Goal: Transaction & Acquisition: Subscribe to service/newsletter

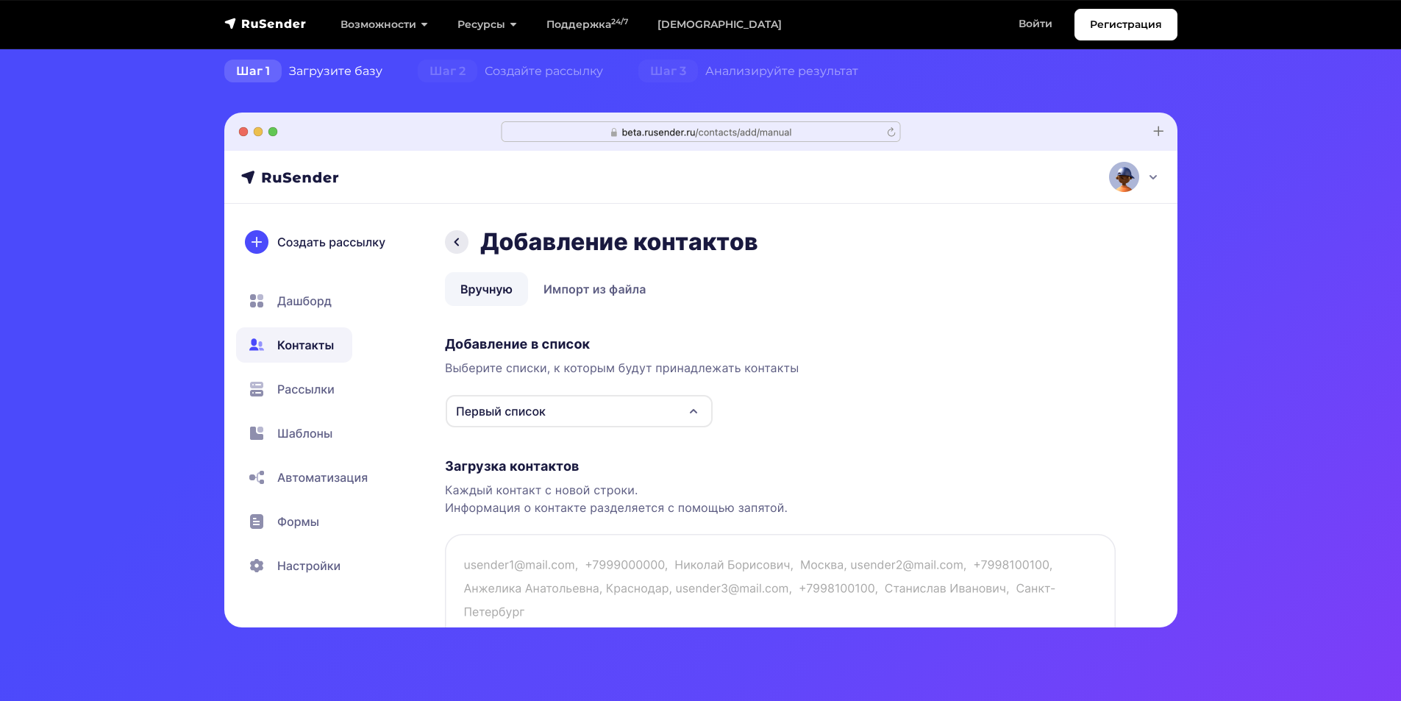
scroll to position [74, 0]
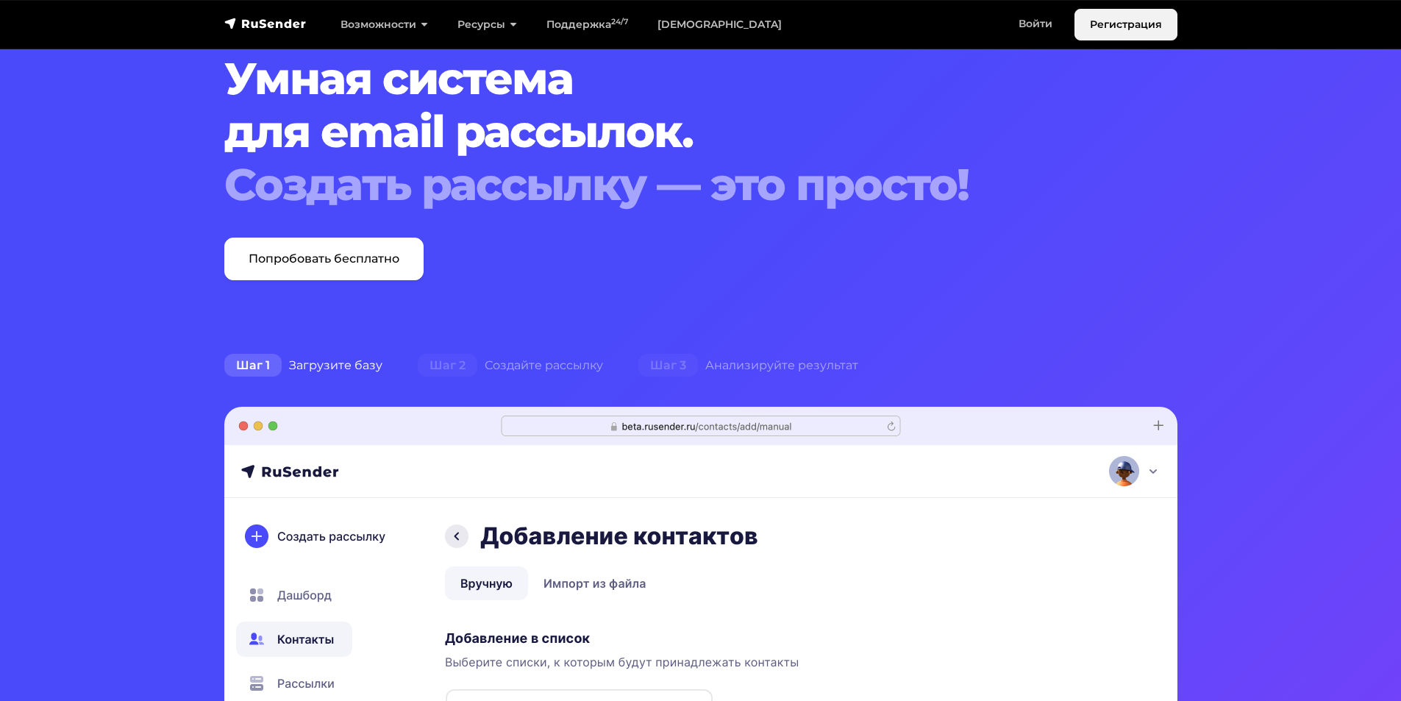
click at [1107, 27] on link "Регистрация" at bounding box center [1126, 25] width 103 height 32
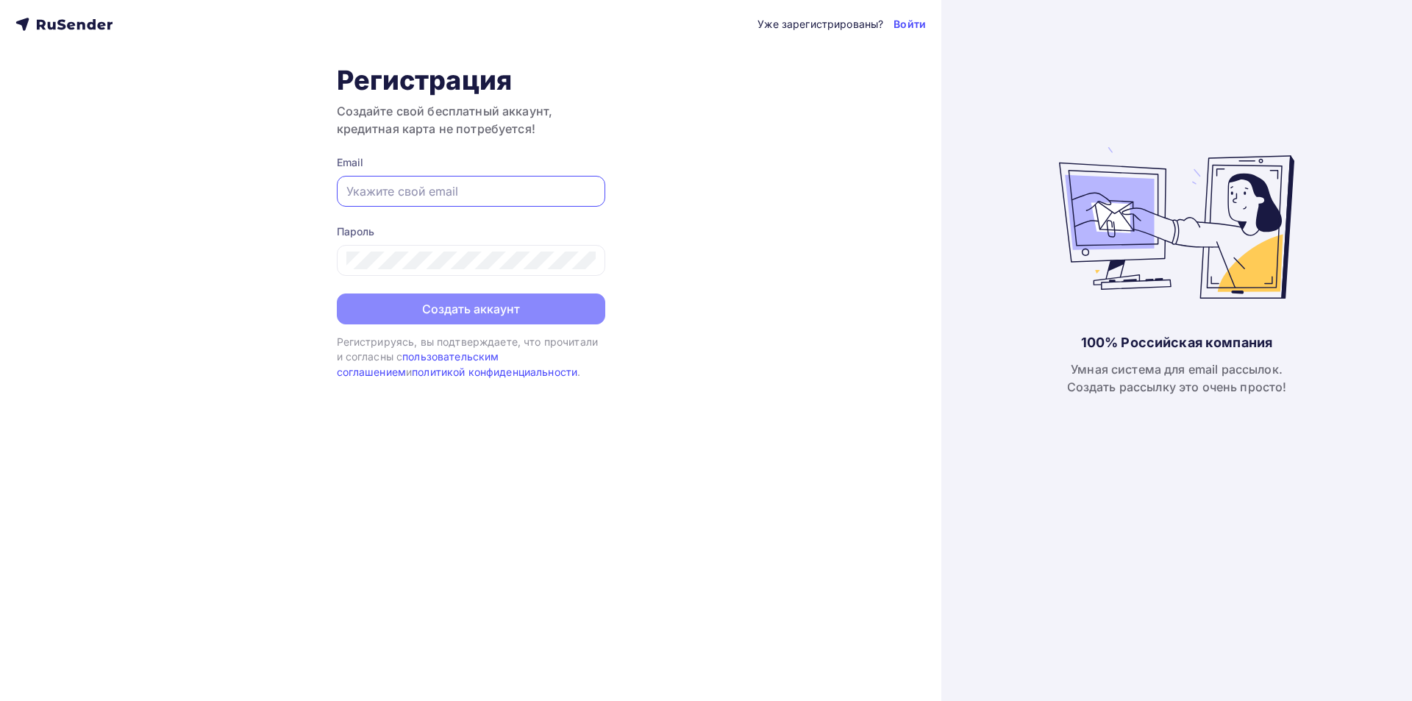
click at [358, 182] on input "text" at bounding box center [470, 191] width 249 height 18
type input "ш"
type input "[EMAIL_ADDRESS][DOMAIN_NAME]"
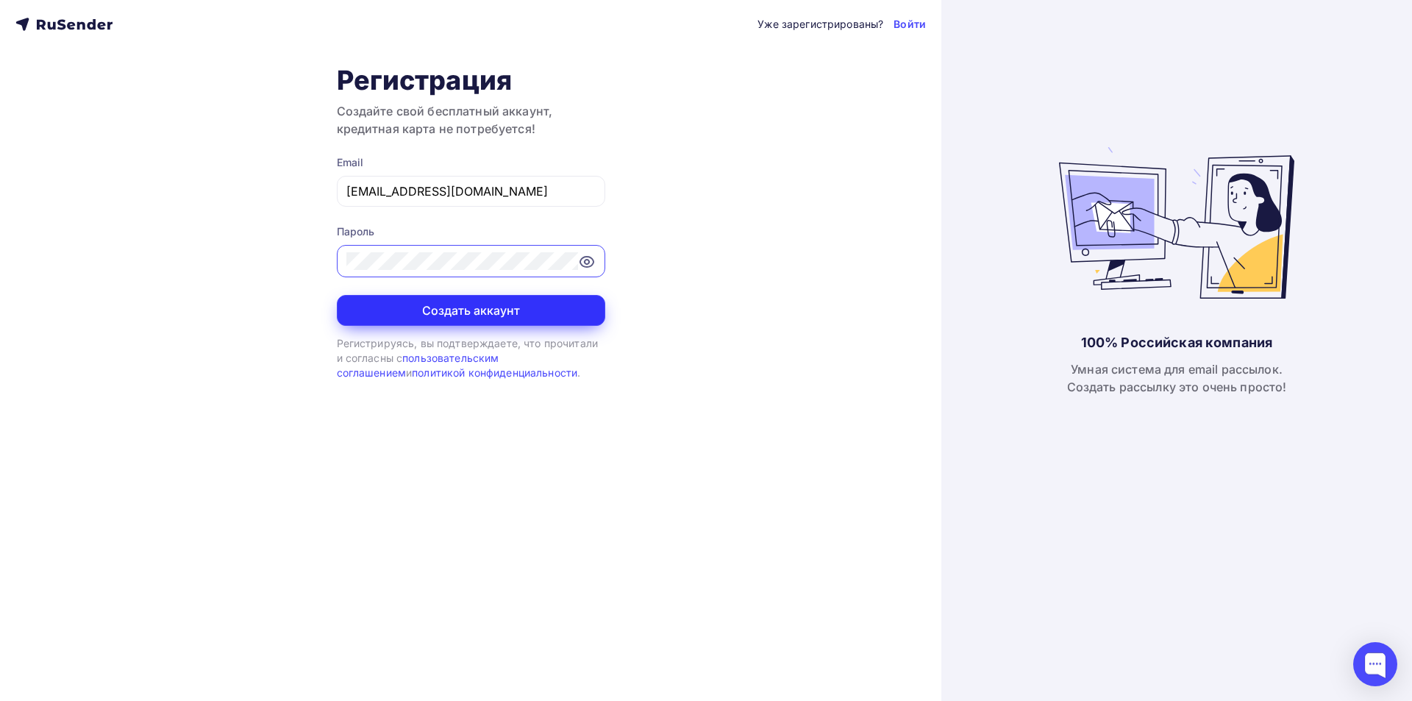
click at [467, 307] on button "Создать аккаунт" at bounding box center [471, 310] width 269 height 31
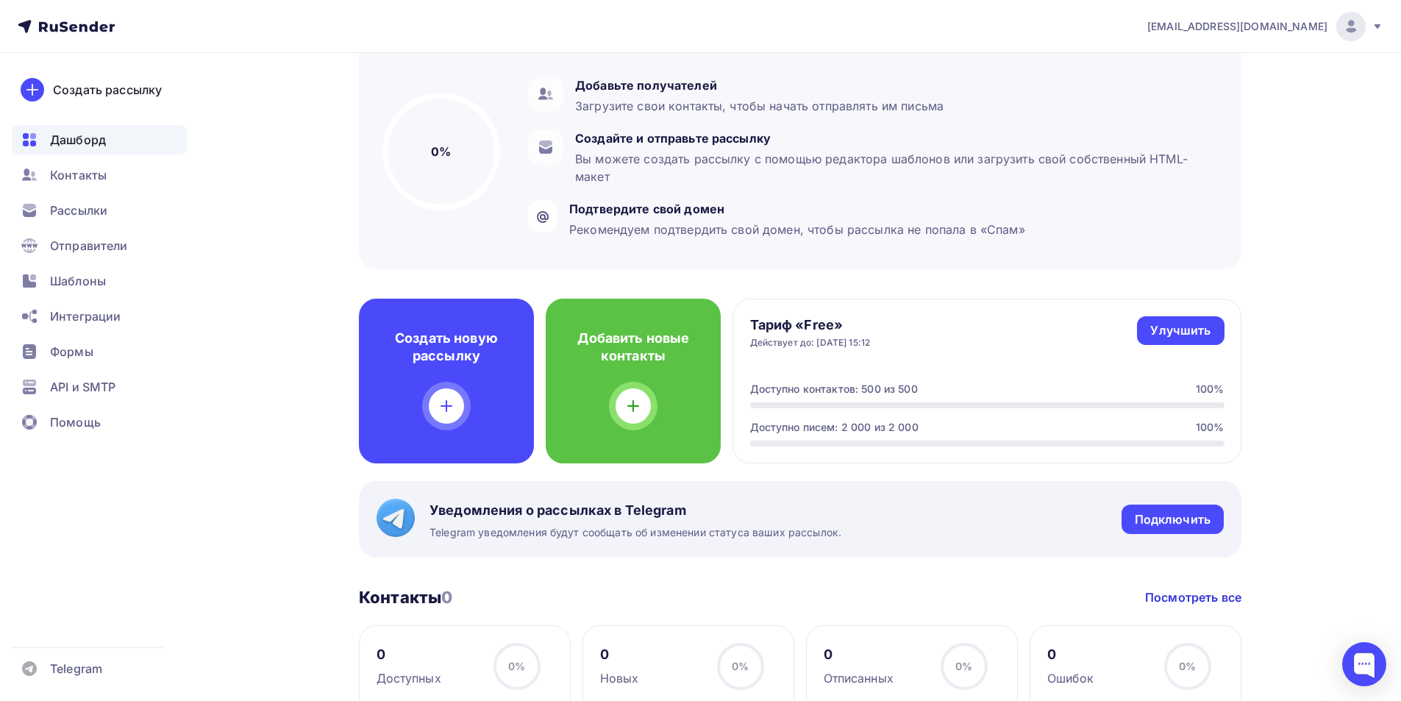
scroll to position [147, 0]
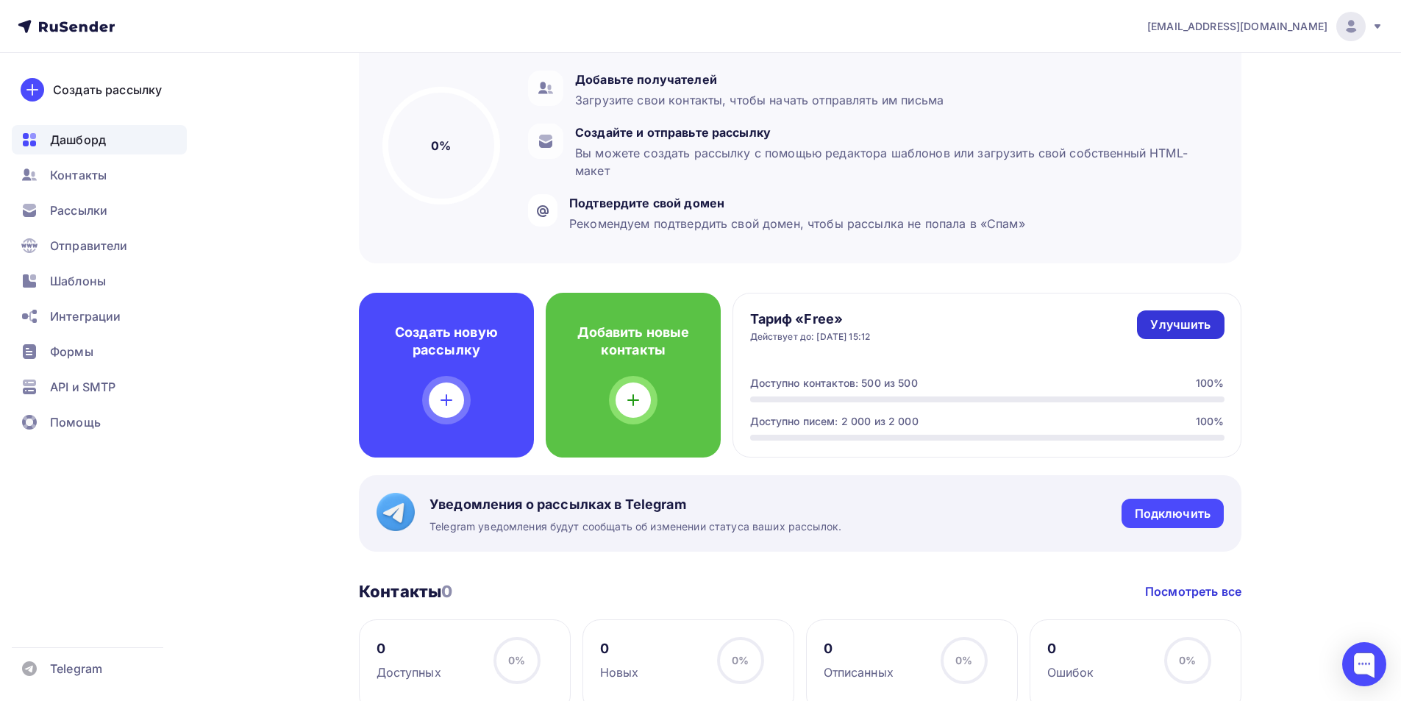
click at [1177, 322] on div "Улучшить" at bounding box center [1181, 324] width 60 height 17
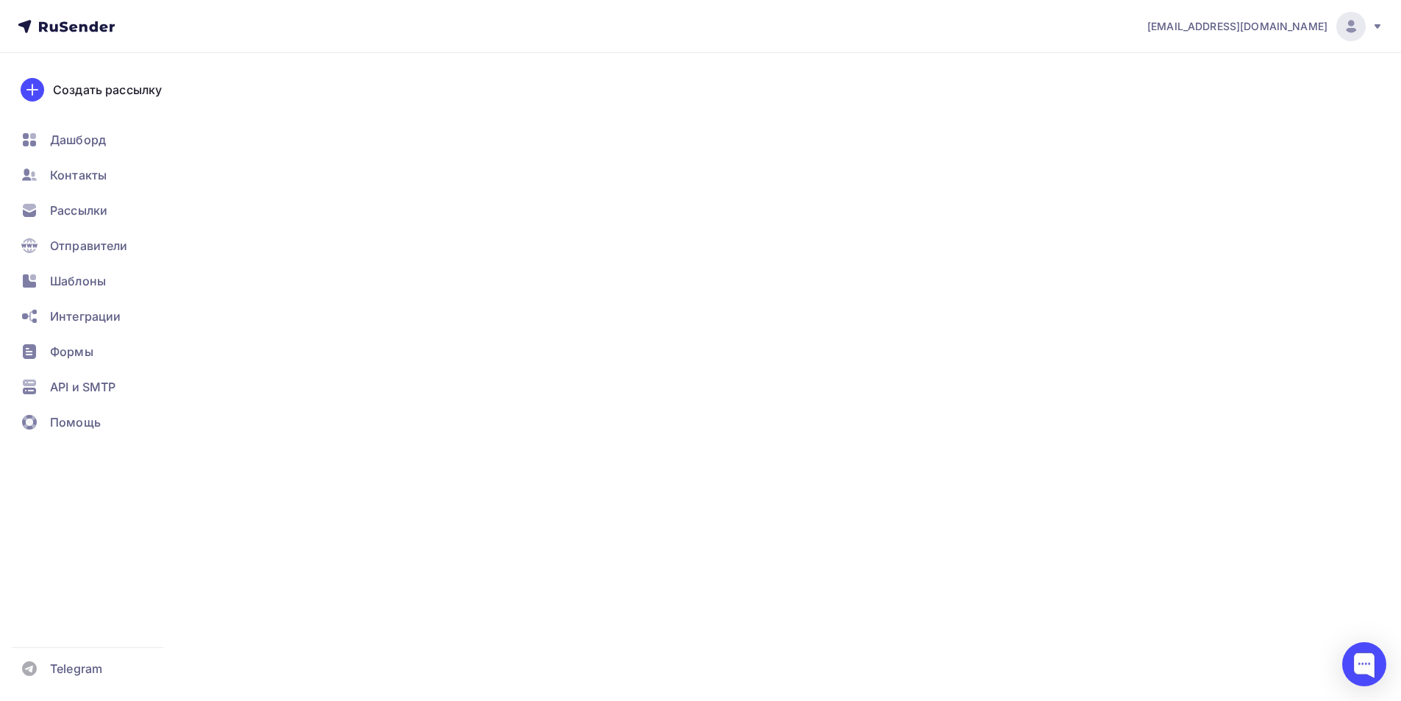
type input "500"
type input "100"
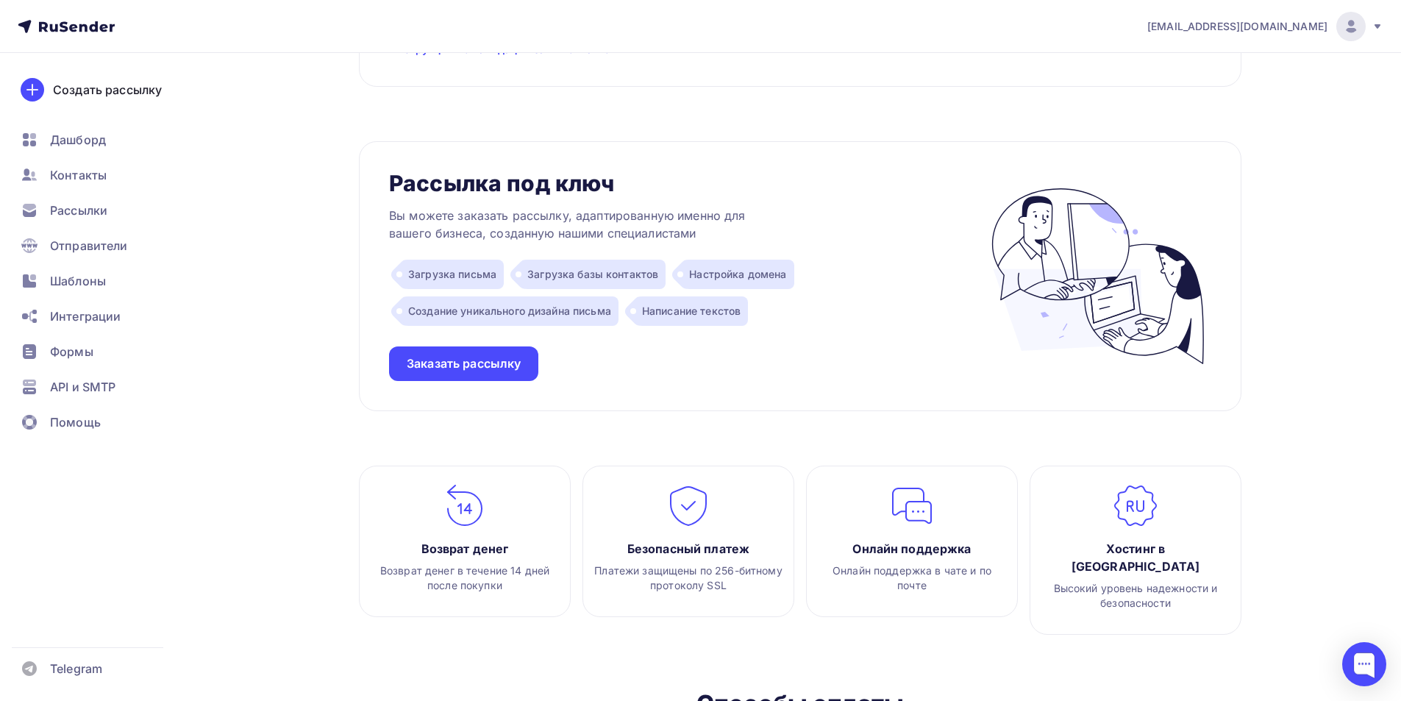
scroll to position [1571, 0]
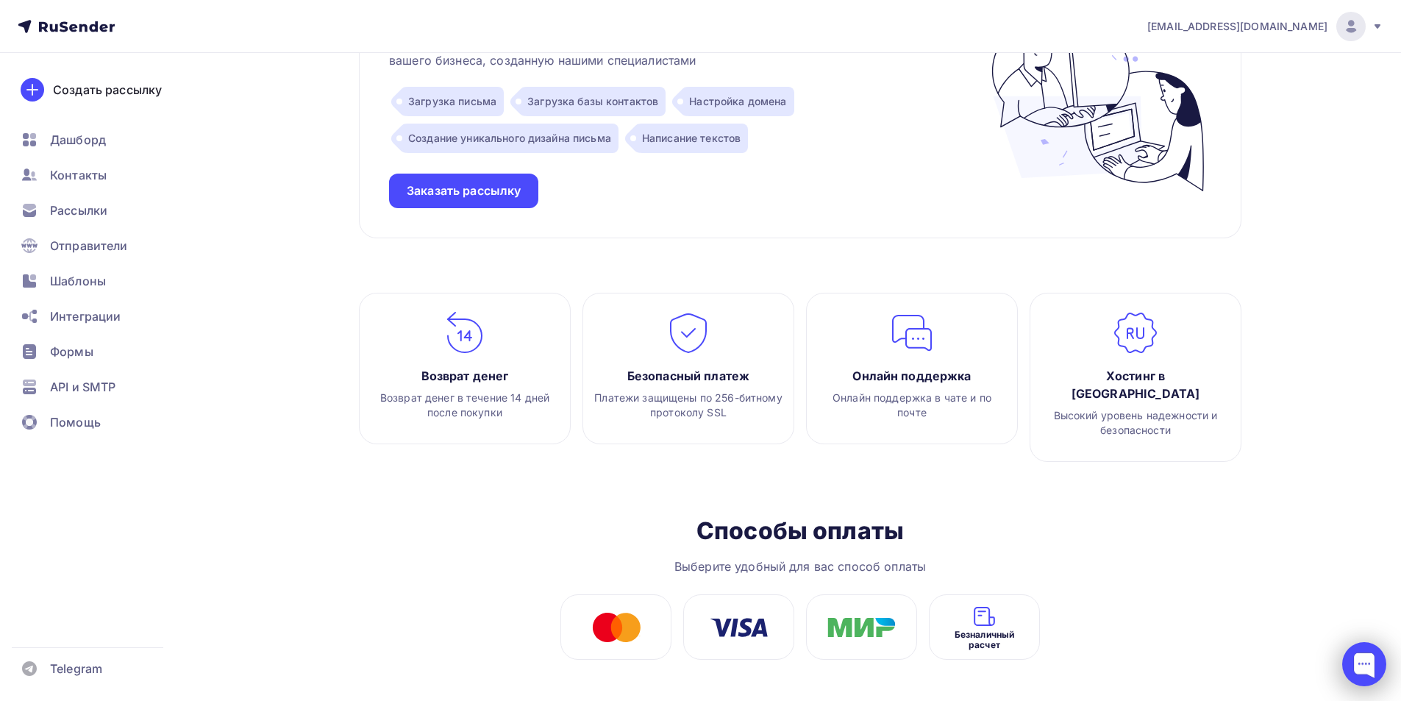
click at [1355, 668] on div at bounding box center [1365, 664] width 44 height 44
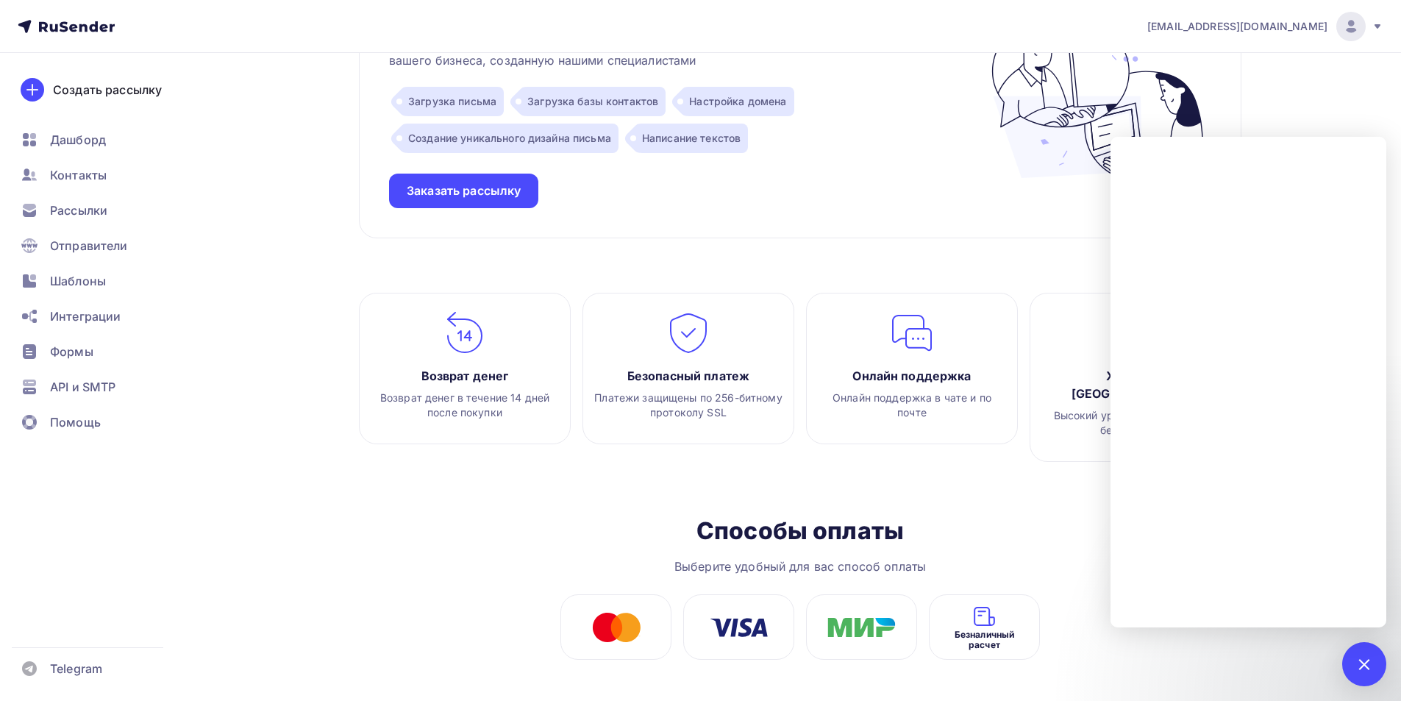
click at [1371, 26] on div "[EMAIL_ADDRESS][DOMAIN_NAME]" at bounding box center [1266, 26] width 236 height 29
click at [1195, 132] on span "Выйти" at bounding box center [1182, 135] width 38 height 18
